Goal: Task Accomplishment & Management: Manage account settings

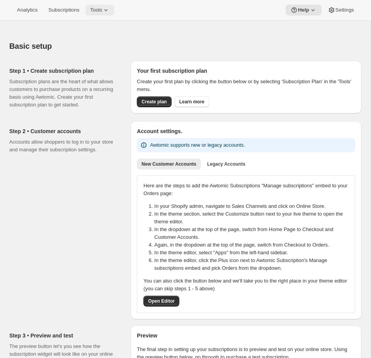
click at [109, 13] on icon at bounding box center [106, 10] width 8 height 8
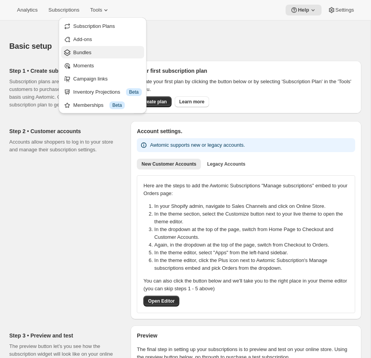
click at [90, 52] on span "Bundles" at bounding box center [82, 52] width 18 height 6
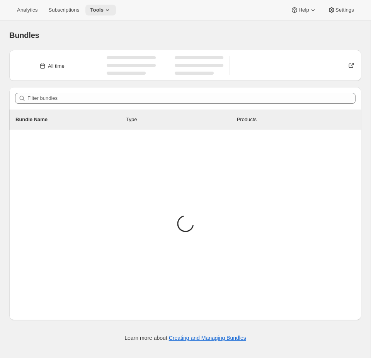
click at [104, 13] on span "Tools" at bounding box center [97, 10] width 14 height 6
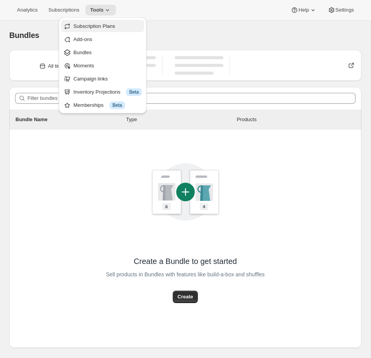
click at [101, 30] on button "Subscription Plans" at bounding box center [102, 26] width 83 height 12
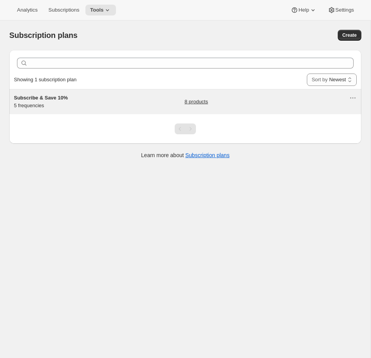
click at [221, 110] on div "Subscribe & Save 10% 5 frequencies 8 products" at bounding box center [185, 101] width 352 height 25
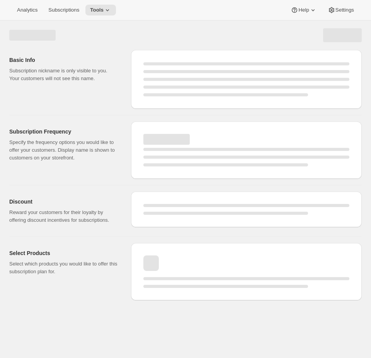
select select "WEEK"
select select "MONTH"
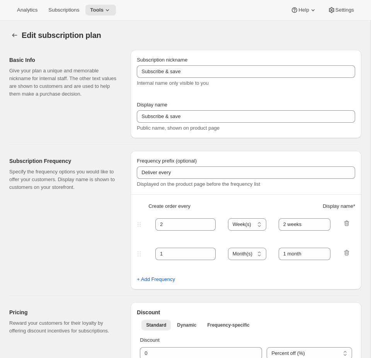
type input "Subscribe & Save 10%"
type input "3"
select select "WEEK"
type input "3 weeks"
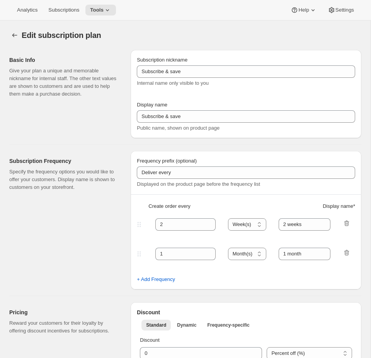
type input "10"
select select "WEEK"
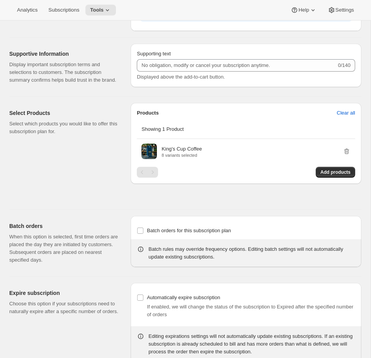
scroll to position [492, 0]
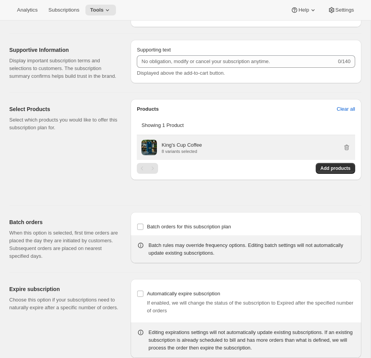
click at [199, 153] on p "8 variants selected" at bounding box center [182, 151] width 40 height 5
drag, startPoint x: 209, startPoint y: 155, endPoint x: 157, endPoint y: 155, distance: 51.8
click at [157, 155] on div "King's Cup Coffee 8 variants selected" at bounding box center [245, 147] width 209 height 15
copy div "King's Cup Coffee"
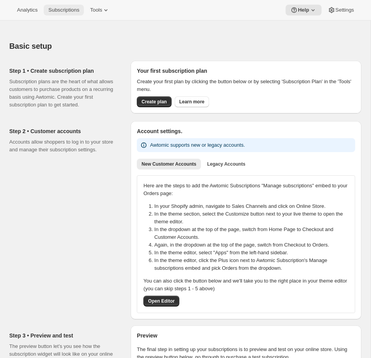
click at [67, 12] on span "Subscriptions" at bounding box center [63, 10] width 31 height 6
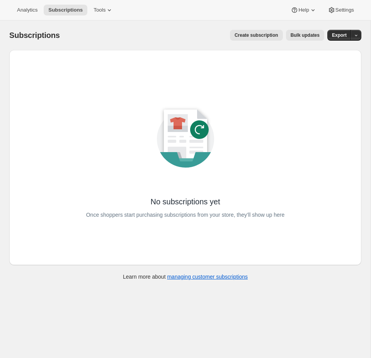
click at [300, 181] on div "No subscriptions yet Once shoppers start purchasing subscriptions from your sto…" at bounding box center [185, 157] width 327 height 190
